Goal: Download file/media

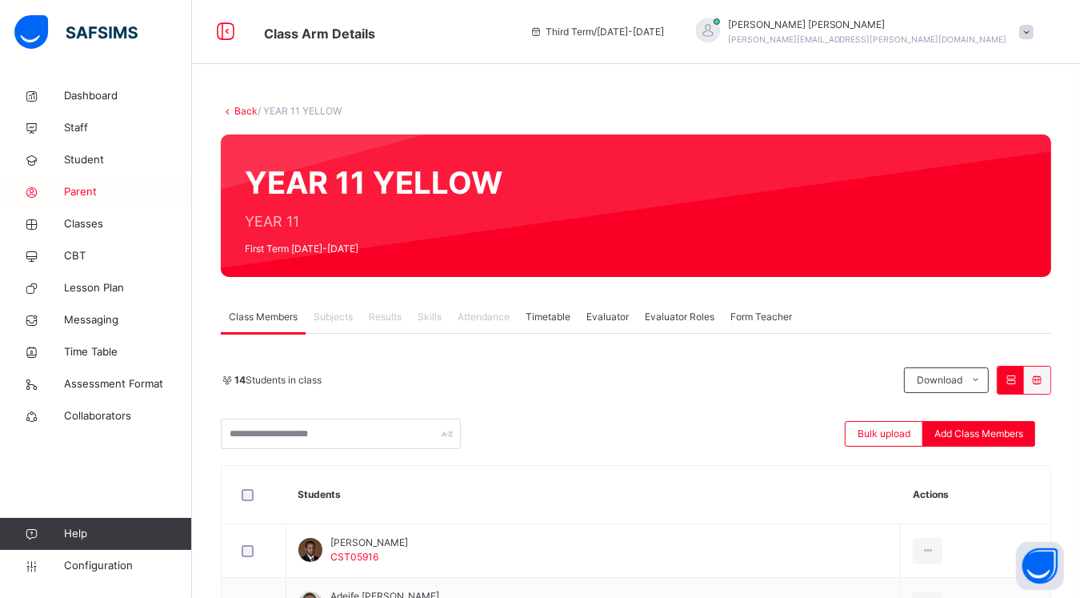
drag, startPoint x: 0, startPoint y: 0, endPoint x: 86, endPoint y: 193, distance: 211.0
click at [86, 193] on span "Parent" at bounding box center [128, 192] width 128 height 16
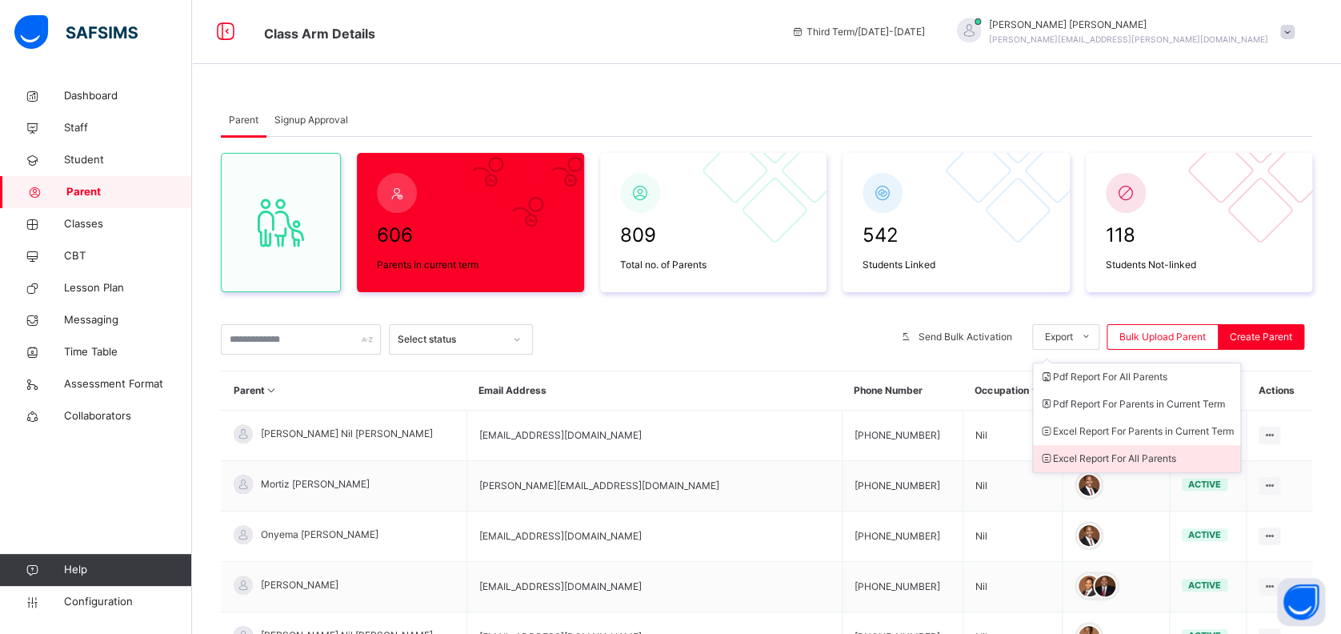
click at [1080, 454] on li "Excel Report For All Parents" at bounding box center [1136, 458] width 207 height 27
click at [1080, 461] on li "Excel Report For All Parents" at bounding box center [1136, 458] width 207 height 27
click at [1080, 420] on li "Excel Report For Parents in Current Term" at bounding box center [1136, 431] width 207 height 27
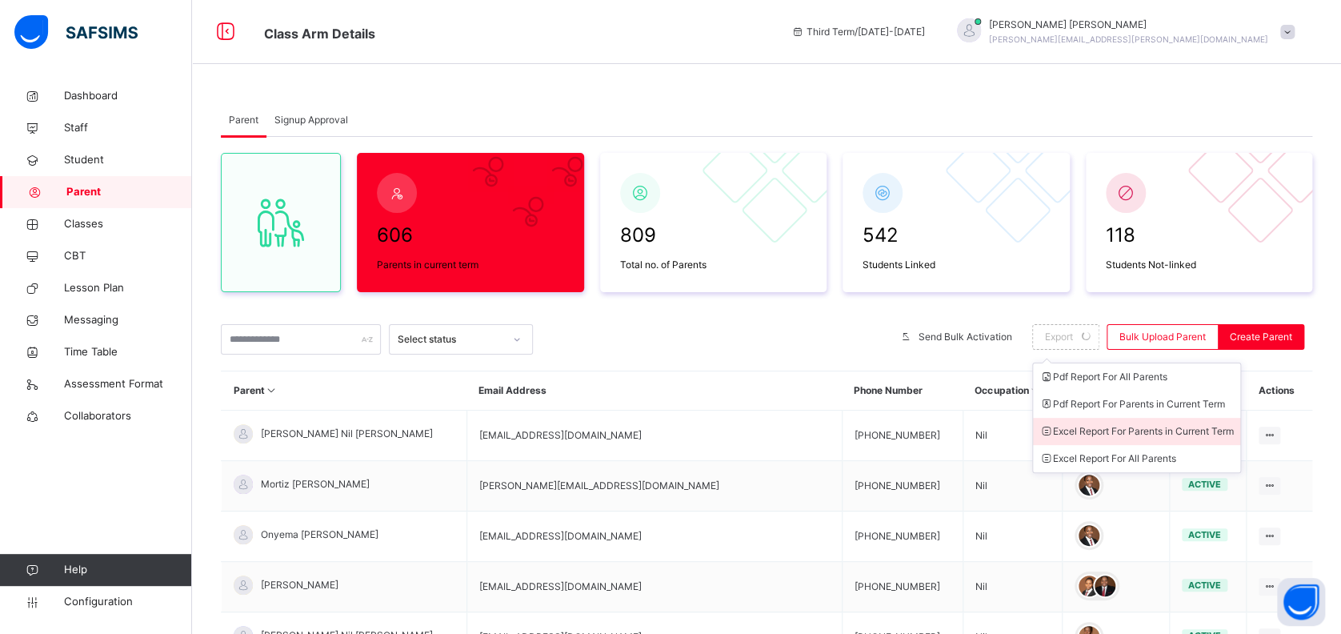
click at [1080, 420] on li "Excel Report For Parents in Current Term" at bounding box center [1136, 431] width 207 height 27
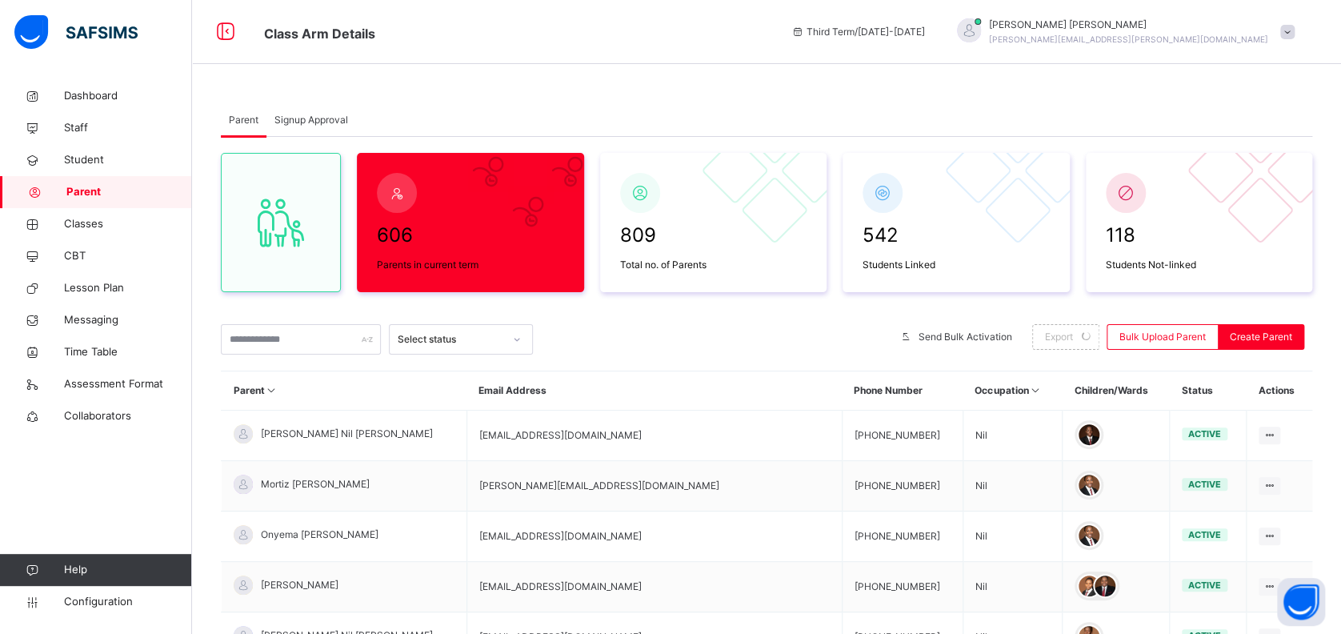
drag, startPoint x: 1096, startPoint y: 420, endPoint x: 835, endPoint y: 313, distance: 282.8
click at [835, 313] on div "606 Parents in current term 809 Total no. of Parents 542 Students Linked 118 St…" at bounding box center [767, 566] width 1092 height 859
drag, startPoint x: 0, startPoint y: 0, endPoint x: 860, endPoint y: 343, distance: 925.9
click at [860, 343] on div at bounding box center [713, 339] width 344 height 30
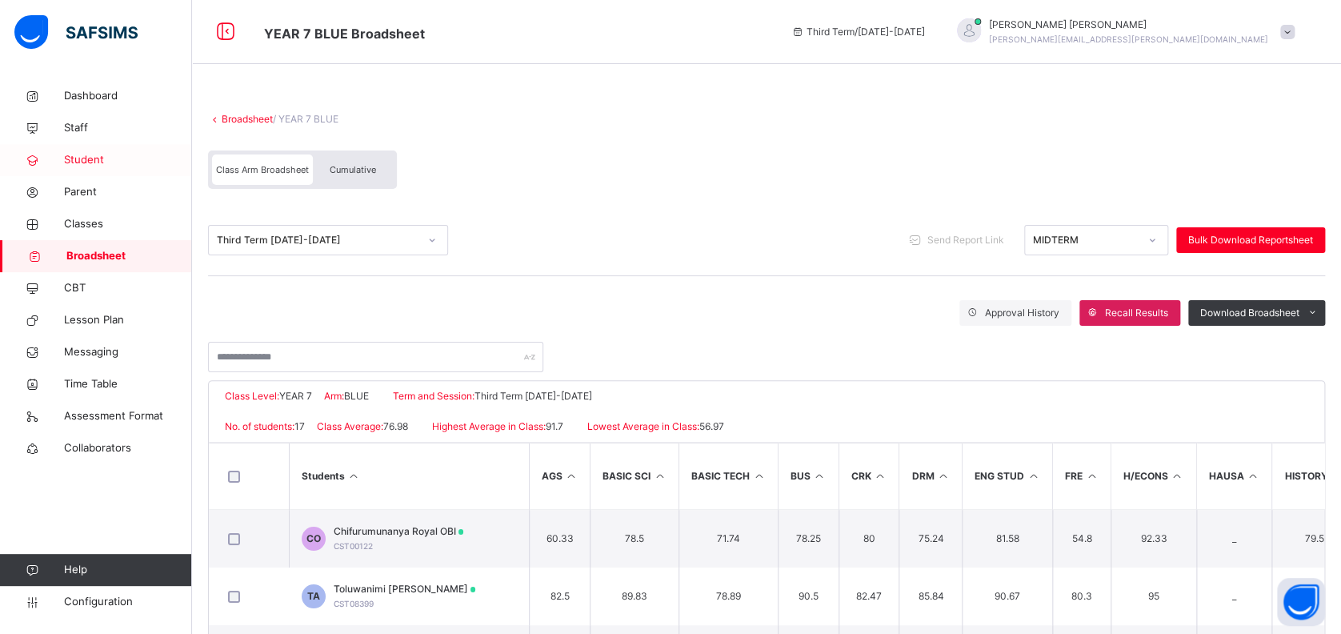
click at [109, 163] on span "Student" at bounding box center [128, 160] width 128 height 16
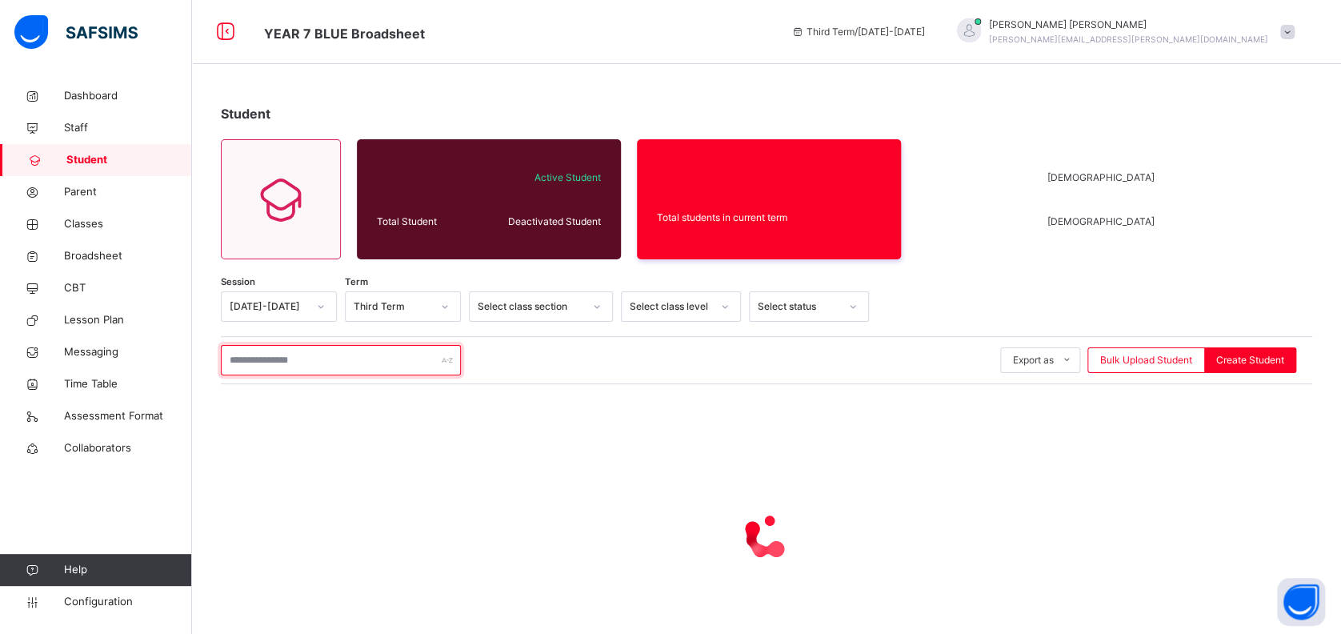
click at [350, 359] on input "text" at bounding box center [341, 360] width 240 height 30
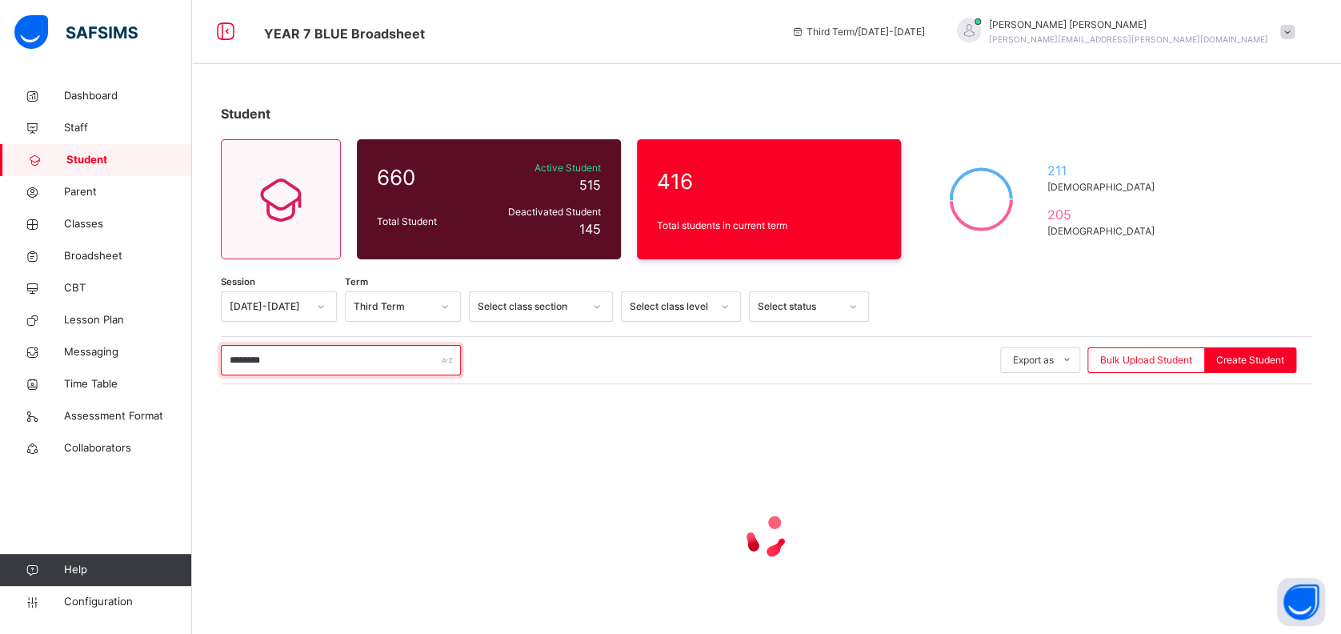
type input "**********"
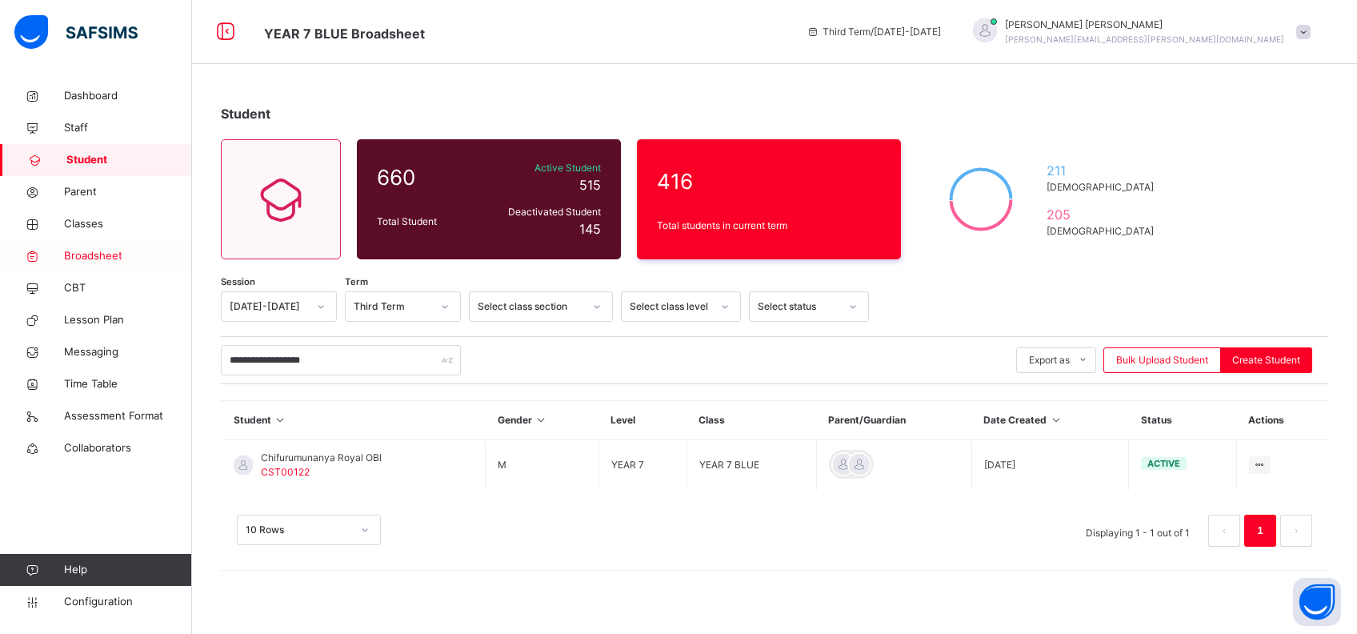
click at [95, 248] on span "Broadsheet" at bounding box center [128, 256] width 128 height 16
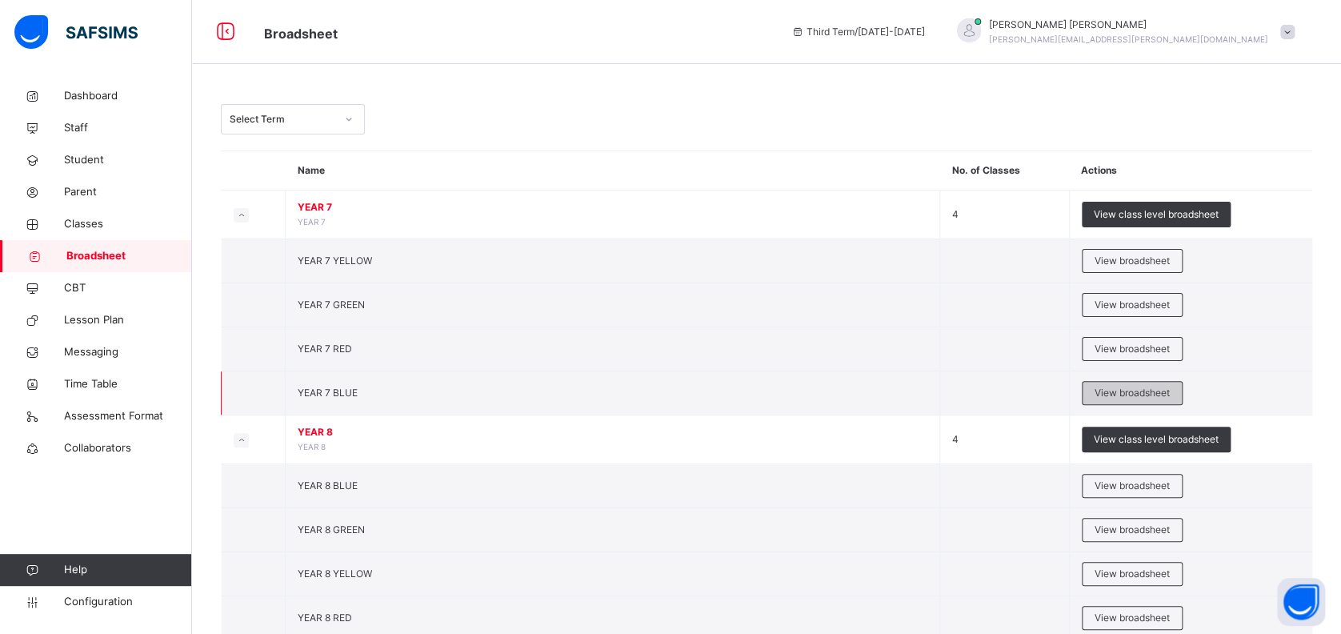
click at [1113, 391] on span "View broadsheet" at bounding box center [1132, 393] width 75 height 14
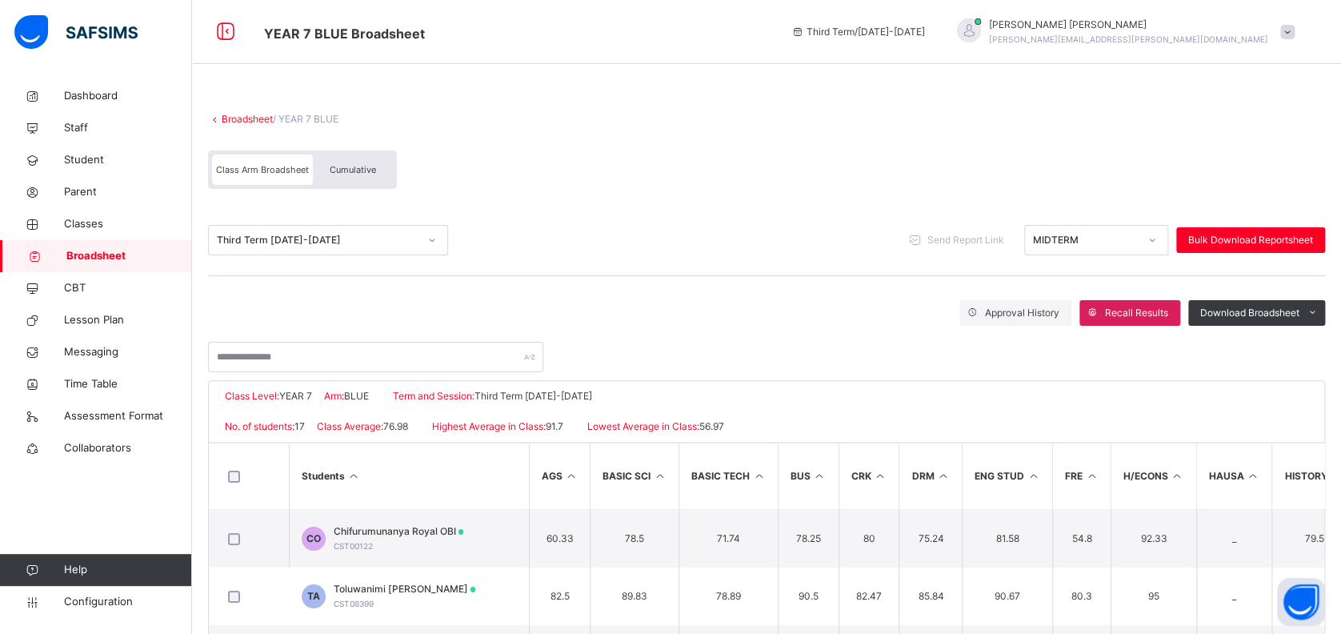
click at [353, 158] on div "Cumulative" at bounding box center [353, 169] width 80 height 30
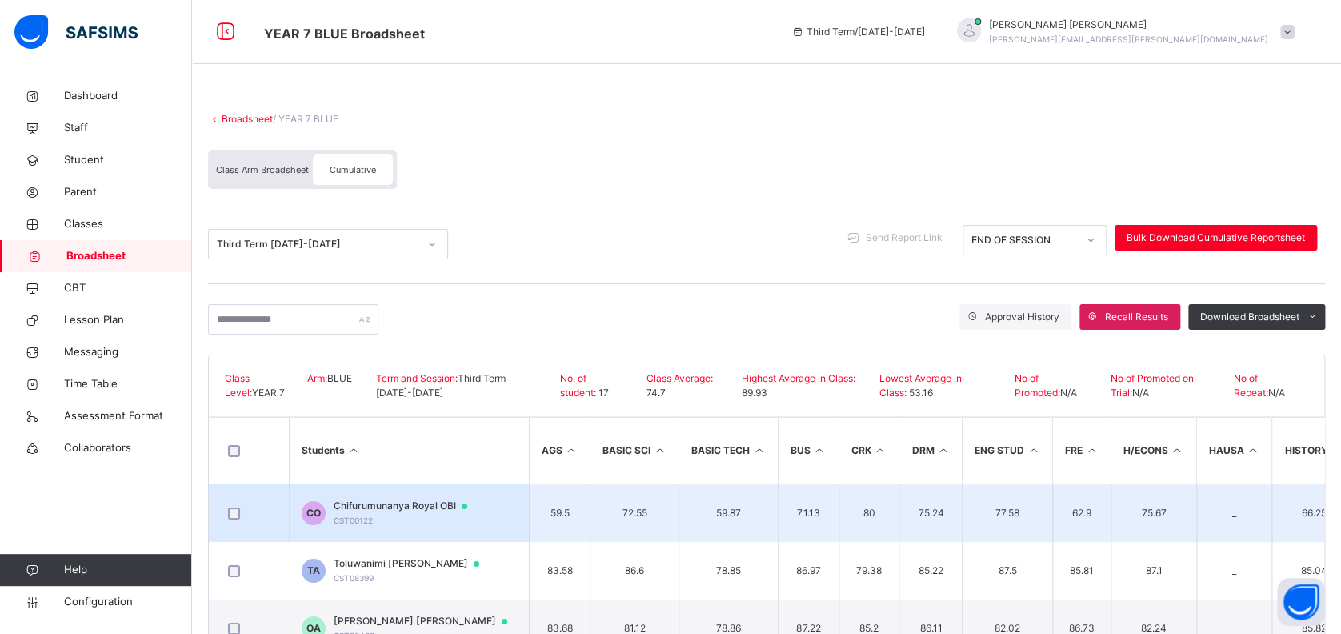
click at [406, 510] on span "Chifurumunanya Royal OBI" at bounding box center [408, 506] width 149 height 14
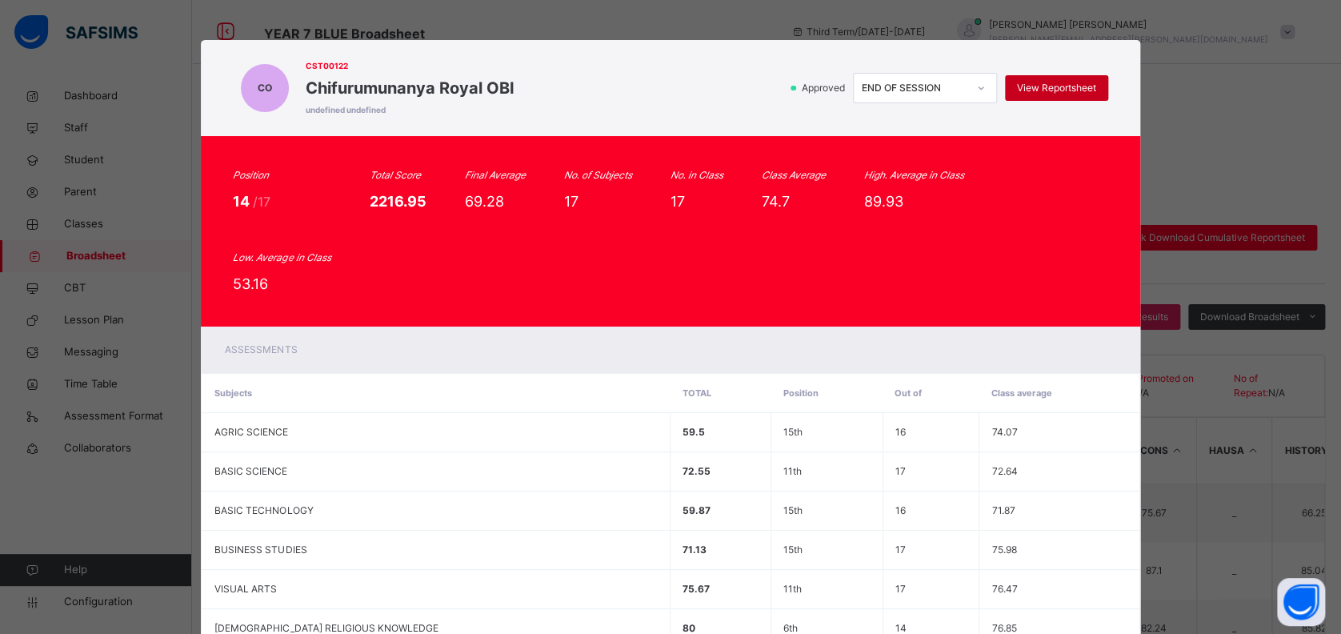
click at [1066, 86] on span "View Reportsheet" at bounding box center [1056, 88] width 79 height 14
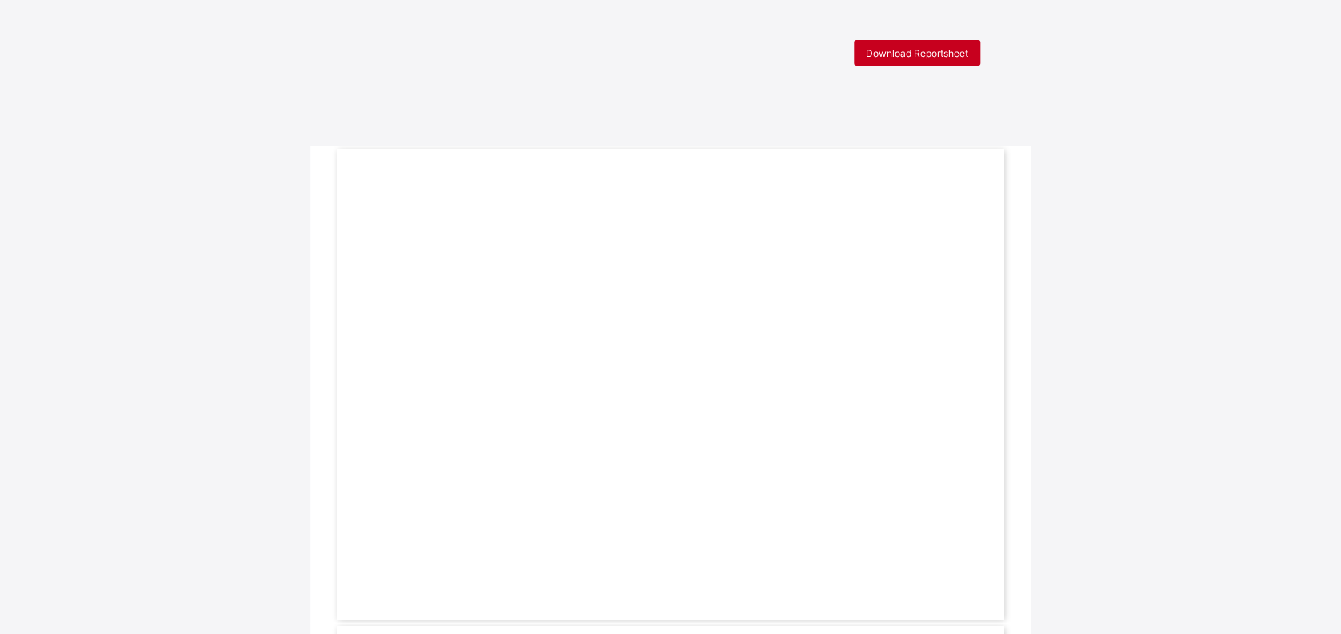
click at [951, 54] on span "Download Reportsheet" at bounding box center [917, 53] width 102 height 12
